Goal: Task Accomplishment & Management: Complete application form

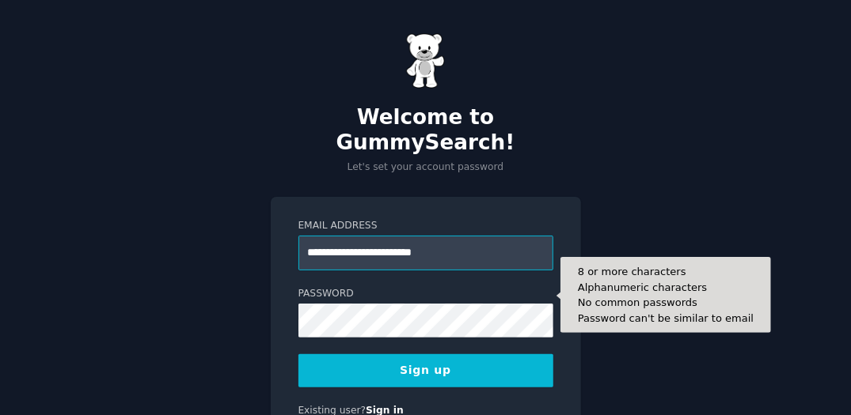
type input "**********"
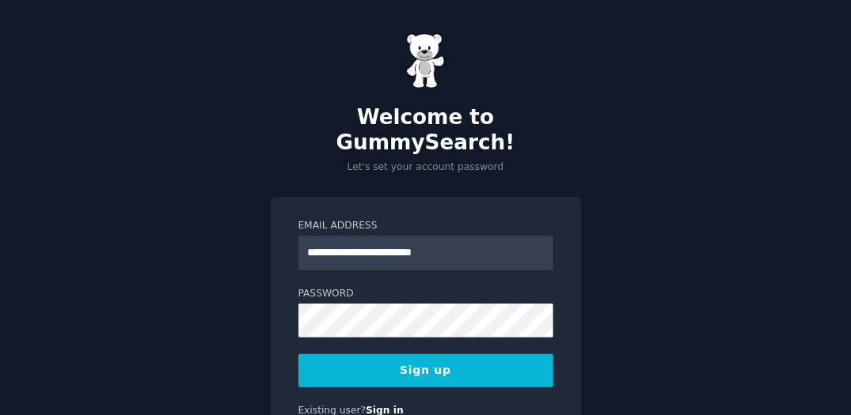
click at [422, 354] on button "Sign up" at bounding box center [425, 370] width 255 height 33
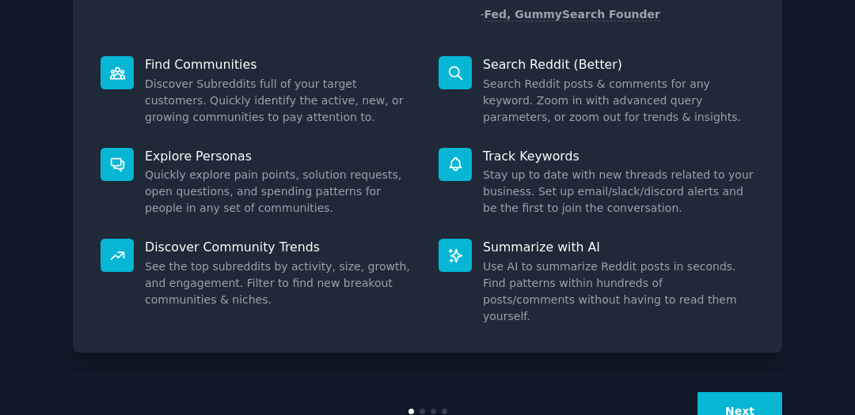
scroll to position [203, 0]
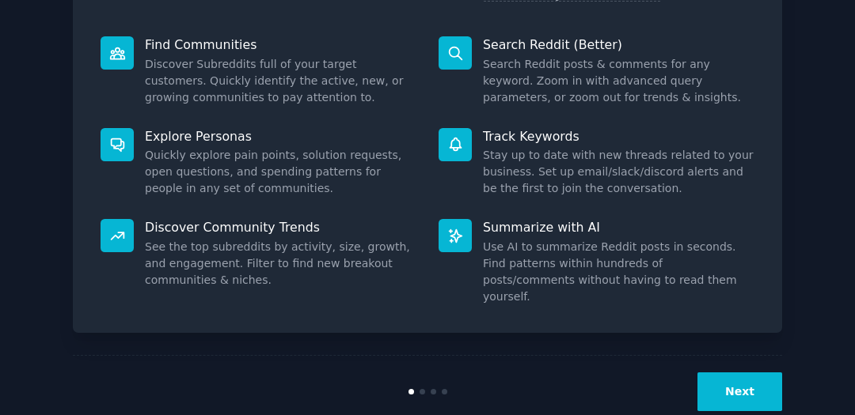
click at [737, 373] on button "Next" at bounding box center [739, 392] width 85 height 39
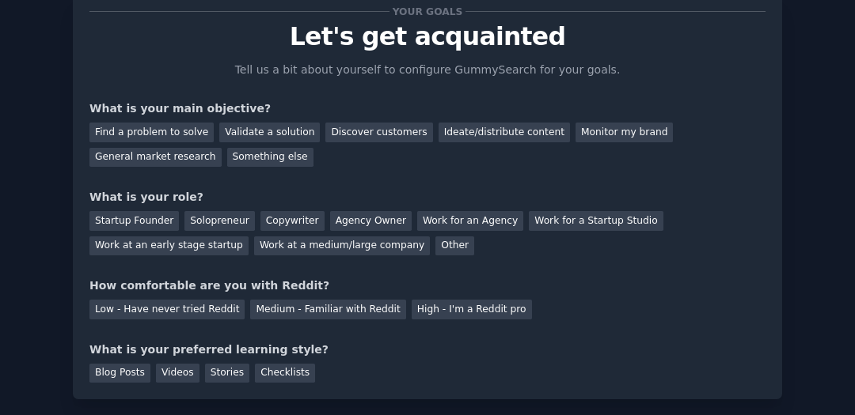
scroll to position [79, 0]
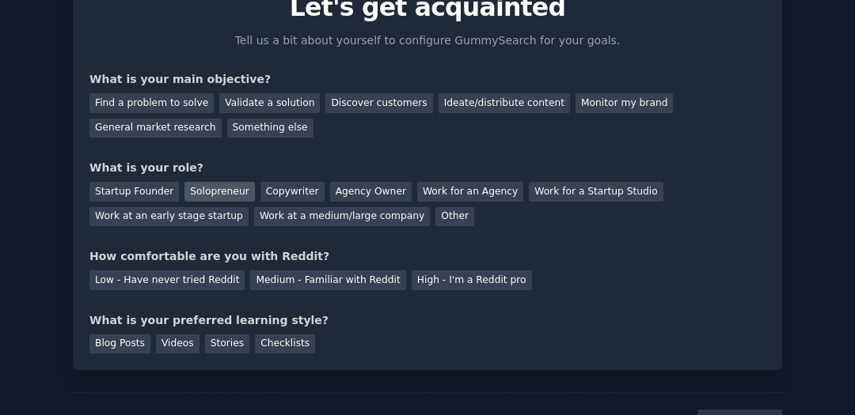
click at [214, 194] on div "Solopreneur" at bounding box center [219, 192] width 70 height 20
click at [347, 107] on div "Discover customers" at bounding box center [378, 103] width 107 height 20
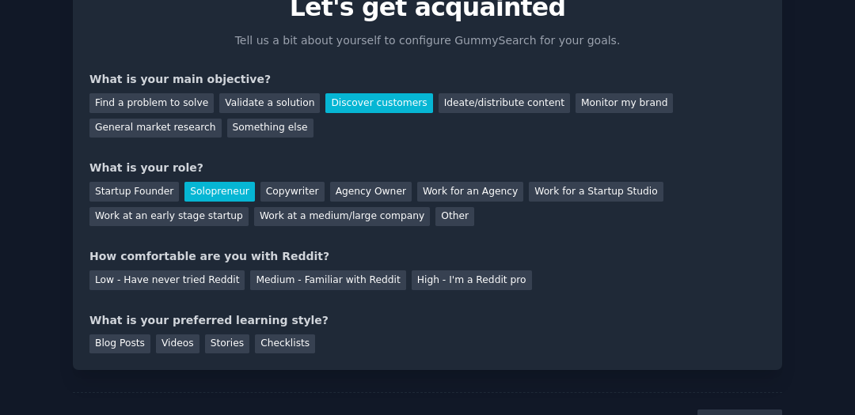
scroll to position [150, 0]
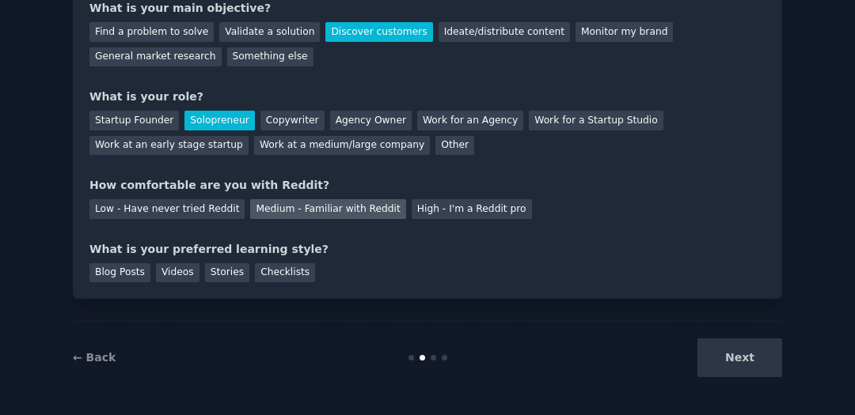
click at [286, 207] on div "Medium - Familiar with Reddit" at bounding box center [327, 209] width 155 height 20
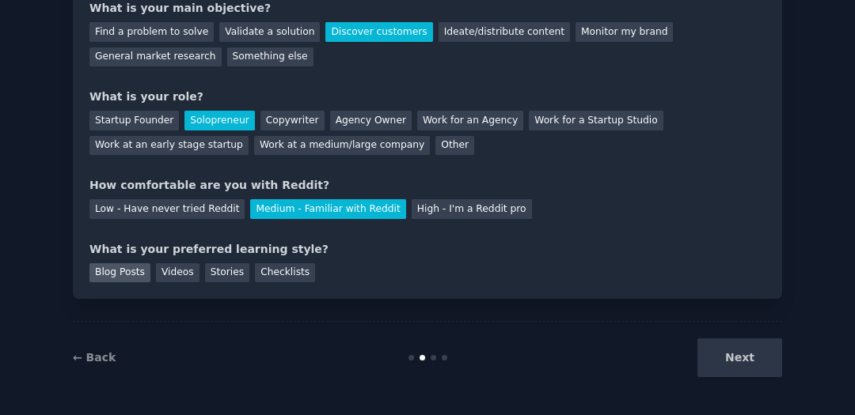
click at [122, 275] on div "Blog Posts" at bounding box center [119, 273] width 61 height 20
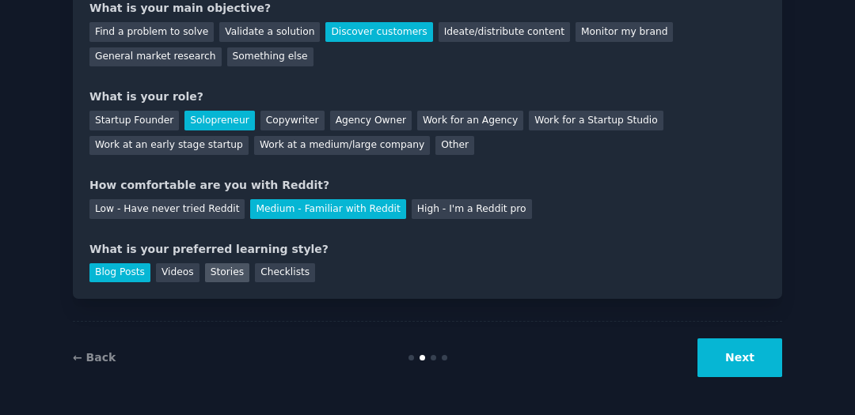
click at [209, 274] on div "Stories" at bounding box center [227, 273] width 44 height 20
click at [255, 272] on div "Checklists" at bounding box center [285, 273] width 60 height 20
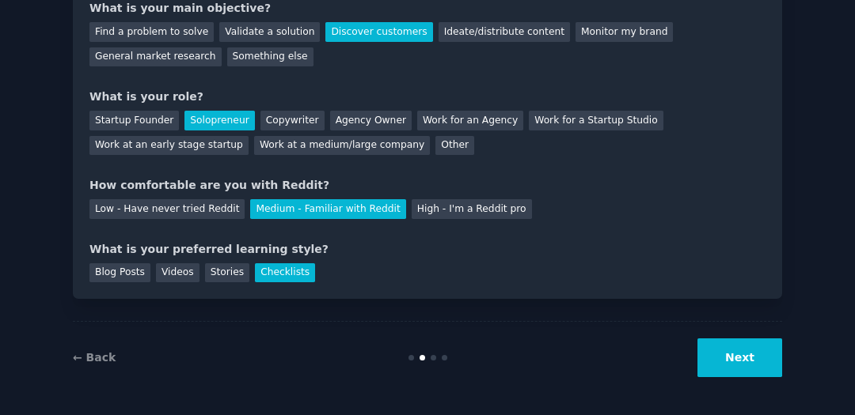
click at [745, 365] on button "Next" at bounding box center [739, 358] width 85 height 39
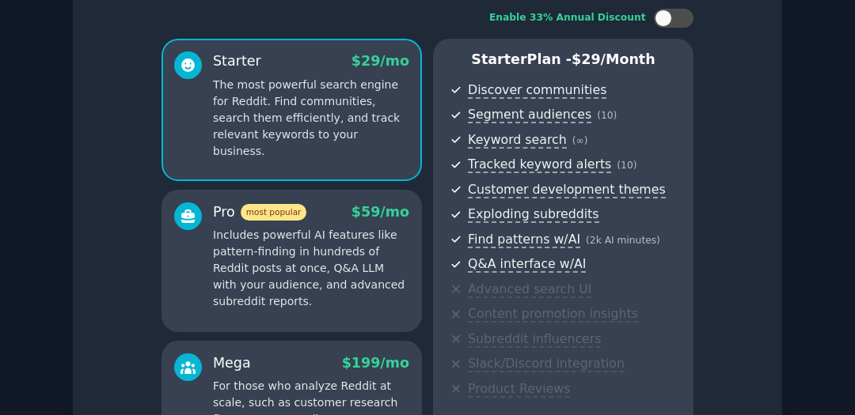
scroll to position [71, 0]
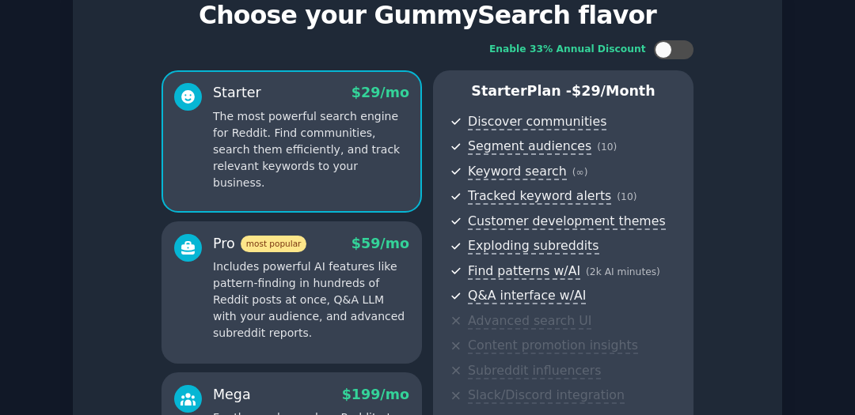
click at [348, 303] on p "Includes powerful AI features like pattern-finding in hundreds of Reddit posts …" at bounding box center [311, 300] width 196 height 83
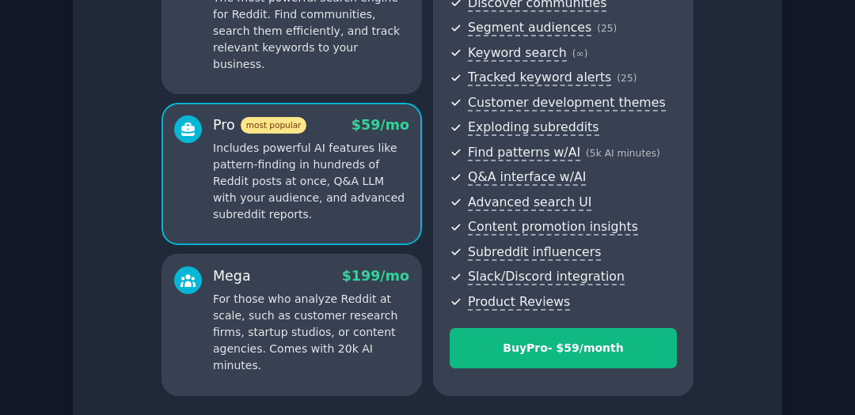
scroll to position [229, 0]
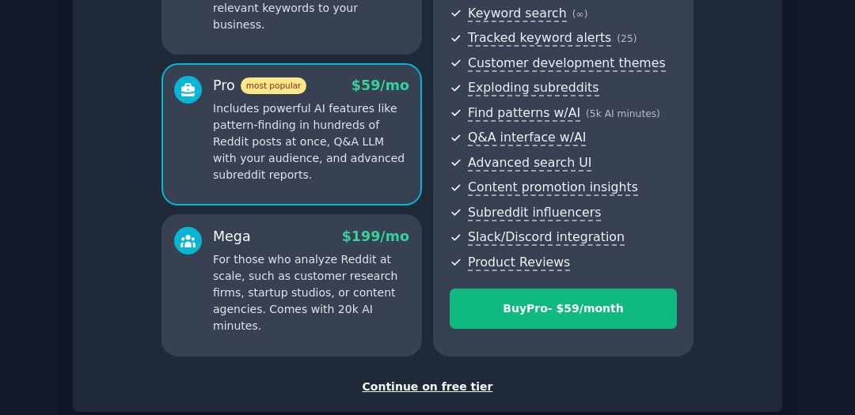
click at [296, 286] on p "For those who analyze Reddit at scale, such as customer research firms, startup…" at bounding box center [311, 293] width 196 height 83
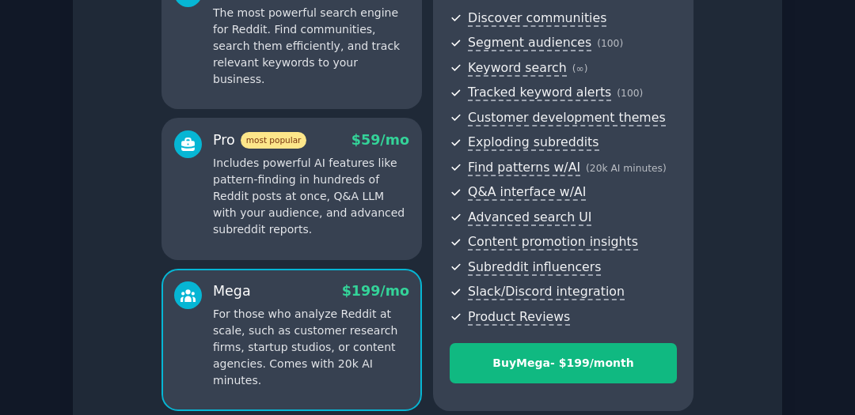
scroll to position [150, 0]
